Goal: Find contact information: Find contact information

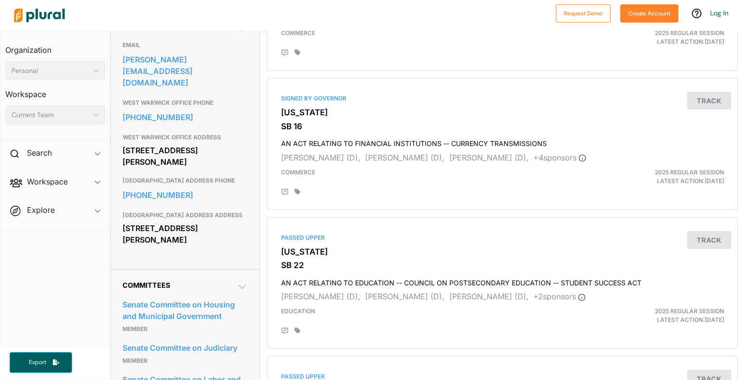
scroll to position [314, 0]
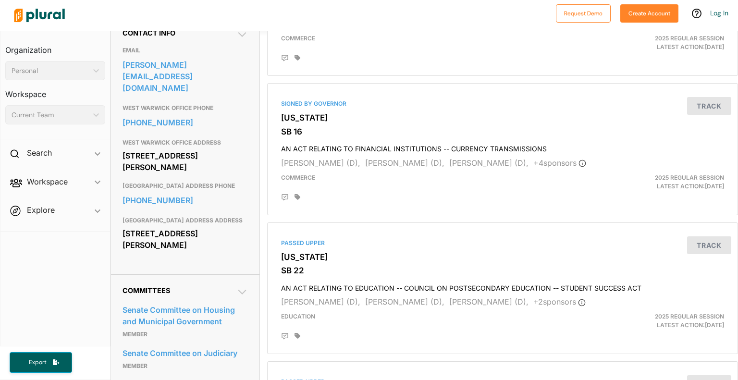
click at [114, 134] on body "Request Demo Create Account Log In Organization Personal ic_keyboard_arrow_down…" at bounding box center [369, 190] width 738 height 380
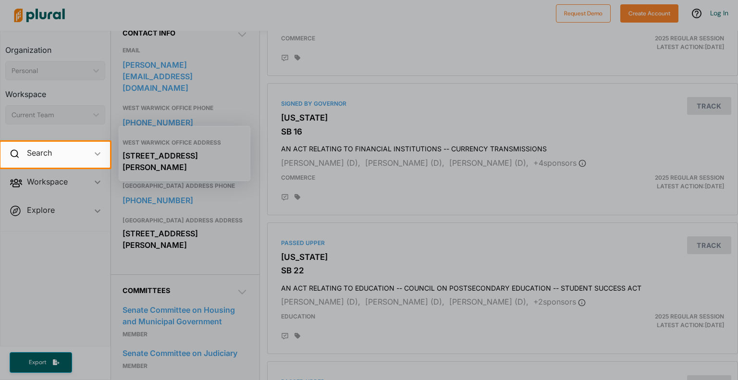
click at [239, 93] on div at bounding box center [369, 71] width 738 height 142
click at [336, 66] on div at bounding box center [369, 71] width 738 height 142
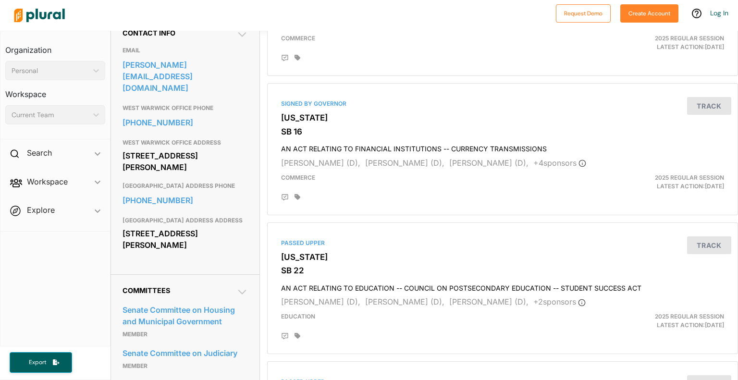
drag, startPoint x: 218, startPoint y: 143, endPoint x: 122, endPoint y: 134, distance: 96.6
click at [123, 149] on div "[STREET_ADDRESS][PERSON_NAME]" at bounding box center [186, 162] width 126 height 26
click at [126, 149] on div "[STREET_ADDRESS][PERSON_NAME]" at bounding box center [186, 162] width 126 height 26
drag, startPoint x: 218, startPoint y: 145, endPoint x: 120, endPoint y: 134, distance: 98.7
click at [120, 134] on div "Contact Info EMAIL [PERSON_NAME][EMAIL_ADDRESS][DOMAIN_NAME] [GEOGRAPHIC_DATA] …" at bounding box center [185, 146] width 149 height 258
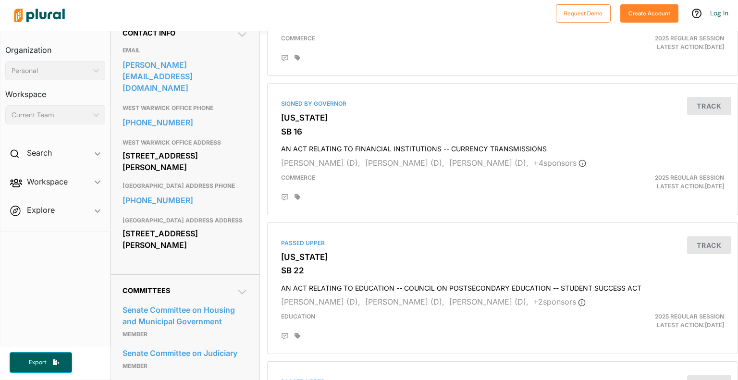
copy div "[STREET_ADDRESS][PERSON_NAME]"
